Goal: Task Accomplishment & Management: Use online tool/utility

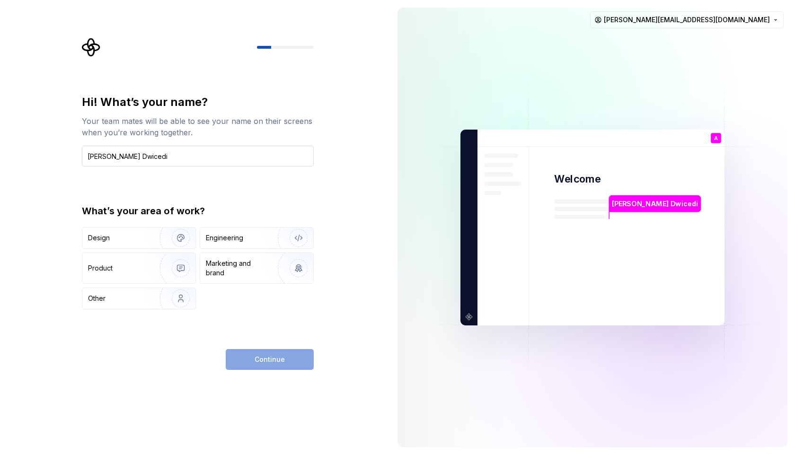
click at [127, 157] on input "[PERSON_NAME] Dwicedi" at bounding box center [198, 156] width 232 height 21
type input "[PERSON_NAME]"
click at [126, 242] on div "Design" at bounding box center [118, 237] width 60 height 9
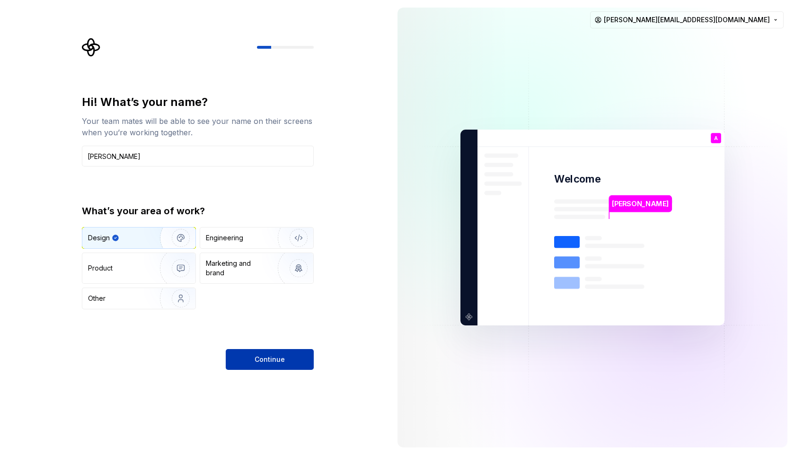
click at [285, 362] on button "Continue" at bounding box center [270, 359] width 88 height 21
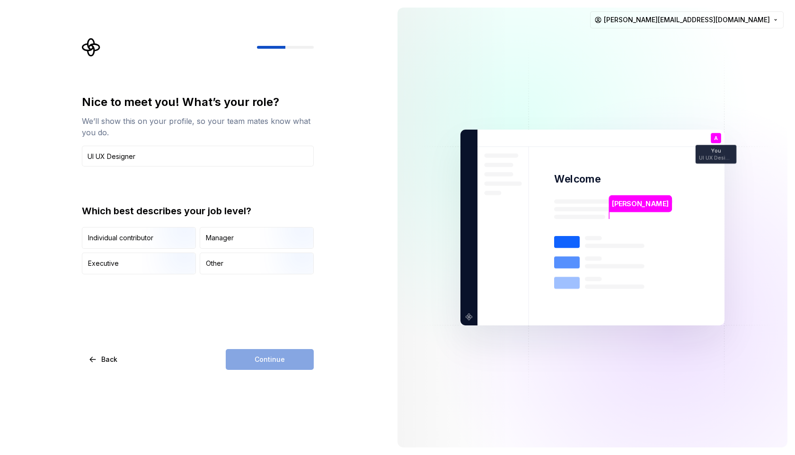
type input "UI UX Designer"
click at [258, 358] on div "Continue" at bounding box center [270, 359] width 88 height 21
click at [191, 158] on input "UI UX Designer" at bounding box center [198, 156] width 232 height 21
click at [181, 240] on img "button" at bounding box center [172, 249] width 61 height 63
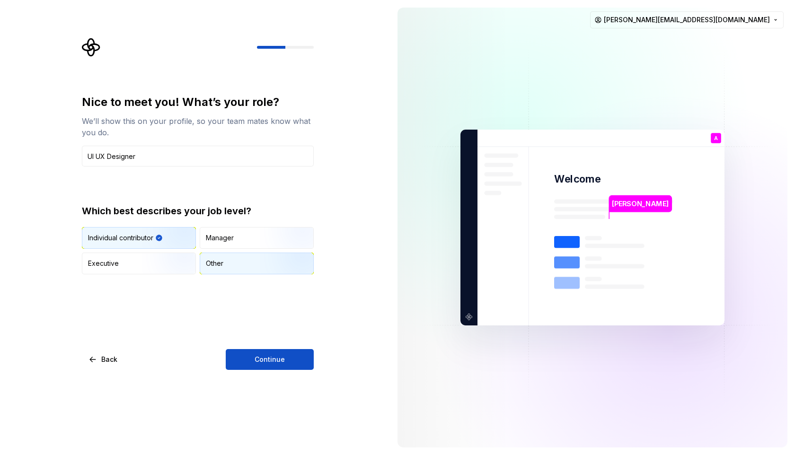
click at [272, 267] on img "button" at bounding box center [290, 275] width 61 height 63
click at [265, 366] on button "Continue" at bounding box center [270, 359] width 88 height 21
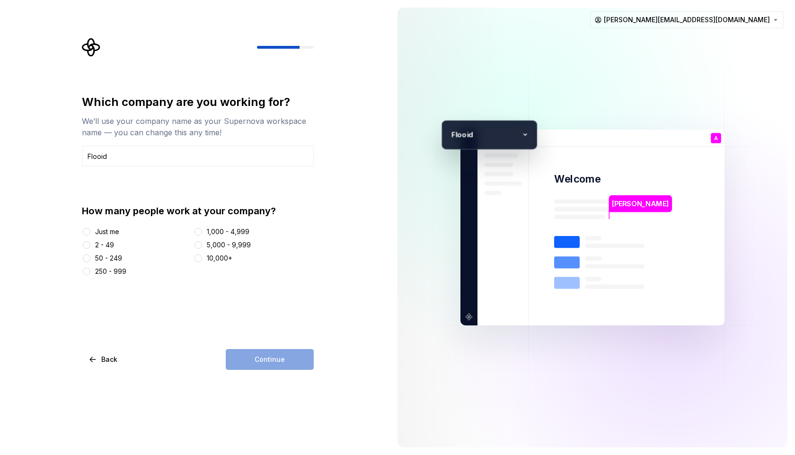
type input "Flooid"
click at [105, 246] on div "2 - 49" at bounding box center [104, 244] width 19 height 9
click at [90, 246] on button "2 - 49" at bounding box center [87, 245] width 8 height 8
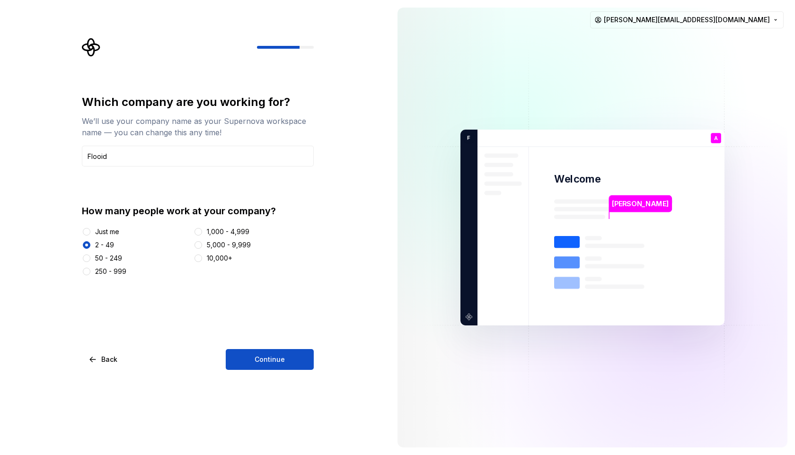
click at [107, 258] on div "50 - 249" at bounding box center [108, 258] width 27 height 9
click at [90, 258] on button "50 - 249" at bounding box center [87, 259] width 8 height 8
click at [258, 364] on span "Continue" at bounding box center [270, 359] width 30 height 9
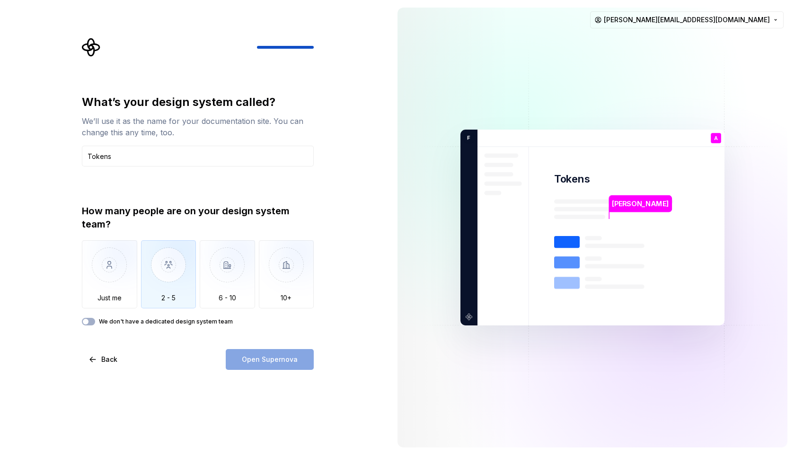
type input "Tokens"
click at [148, 293] on img "button" at bounding box center [168, 271] width 55 height 63
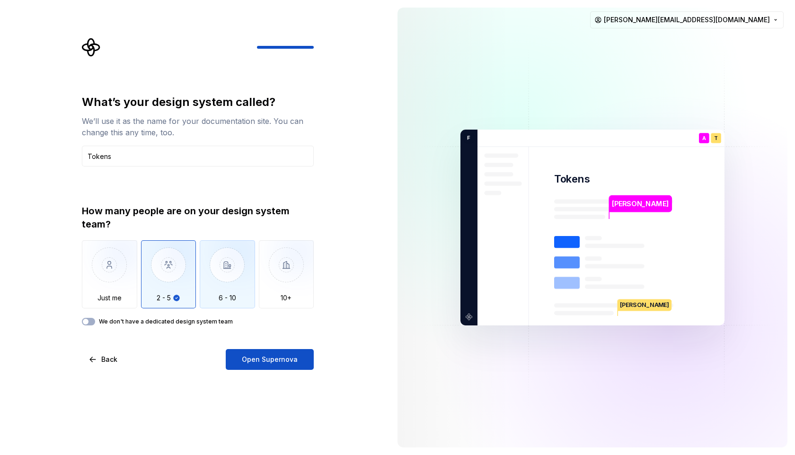
click at [234, 289] on img "button" at bounding box center [227, 271] width 55 height 63
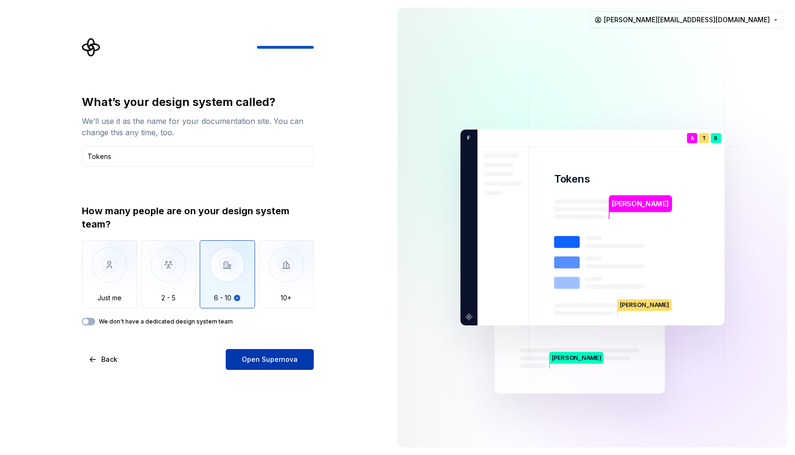
click at [267, 354] on button "Open Supernova" at bounding box center [270, 359] width 88 height 21
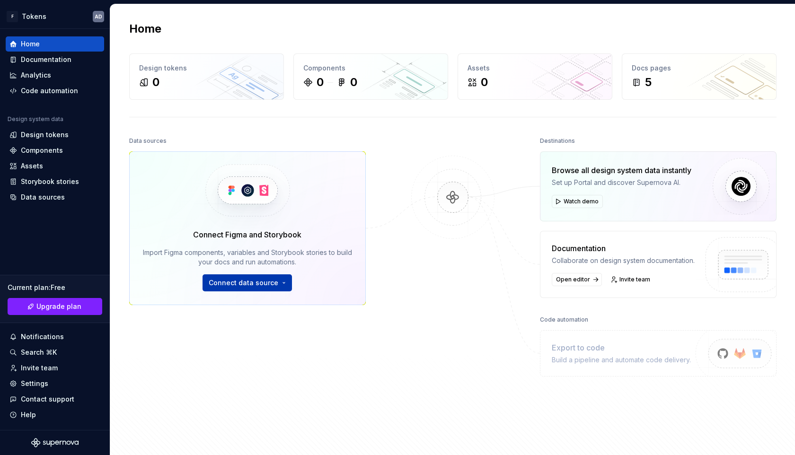
click at [268, 288] on button "Connect data source" at bounding box center [247, 282] width 89 height 17
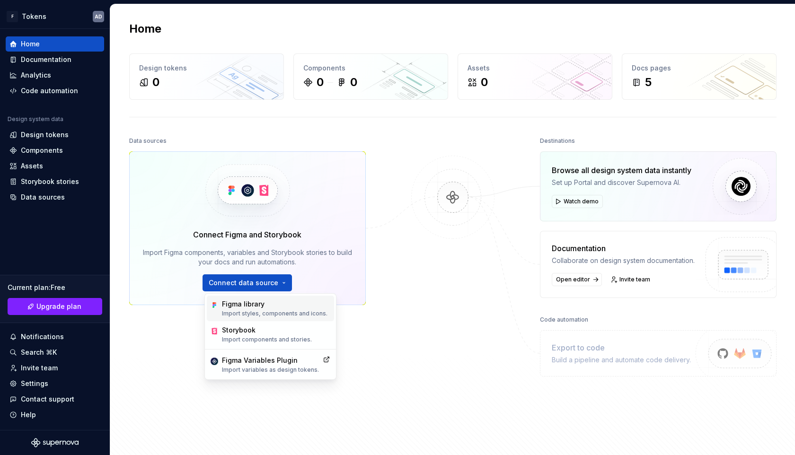
click at [264, 312] on p "Import styles, components and icons." at bounding box center [275, 314] width 106 height 8
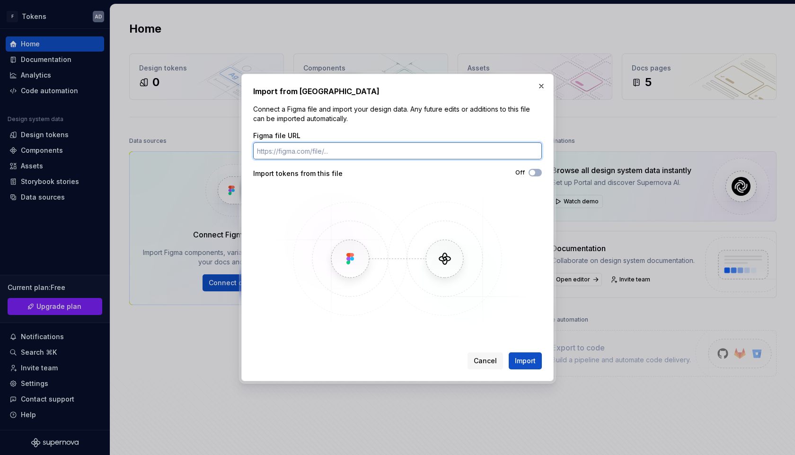
paste input "https://www.figma.com/design/4a6hIAVs3VezIbBeVb5HbK/Mantine-Component-Library-_…"
type input "https://www.figma.com/design/4a6hIAVs3VezIbBeVb5HbK/Mantine-Component-Library-_…"
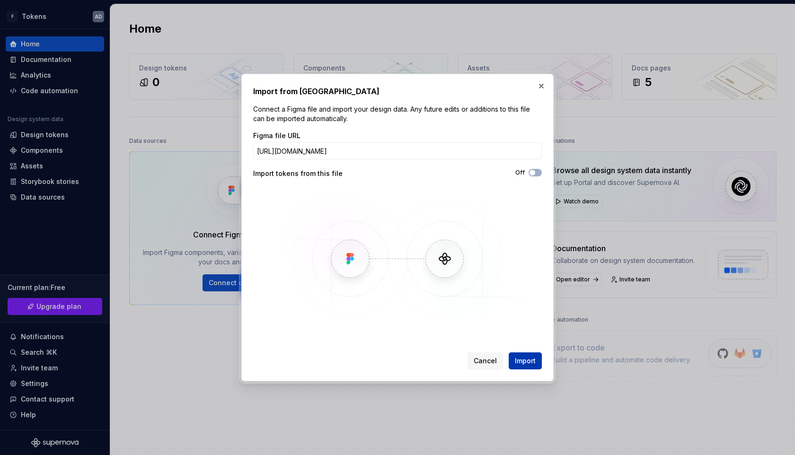
click at [530, 358] on span "Import" at bounding box center [525, 360] width 21 height 9
click at [532, 172] on span "button" at bounding box center [533, 173] width 6 height 6
